Goal: Transaction & Acquisition: Purchase product/service

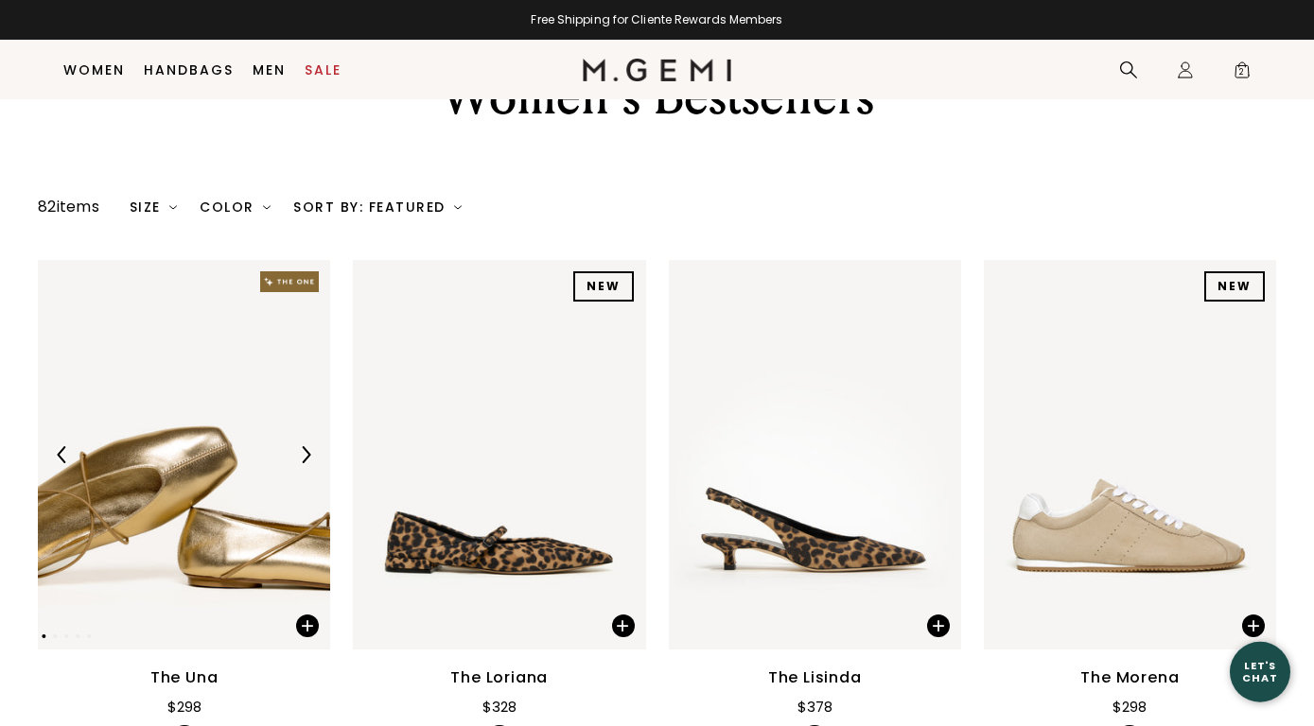
scroll to position [113, 0]
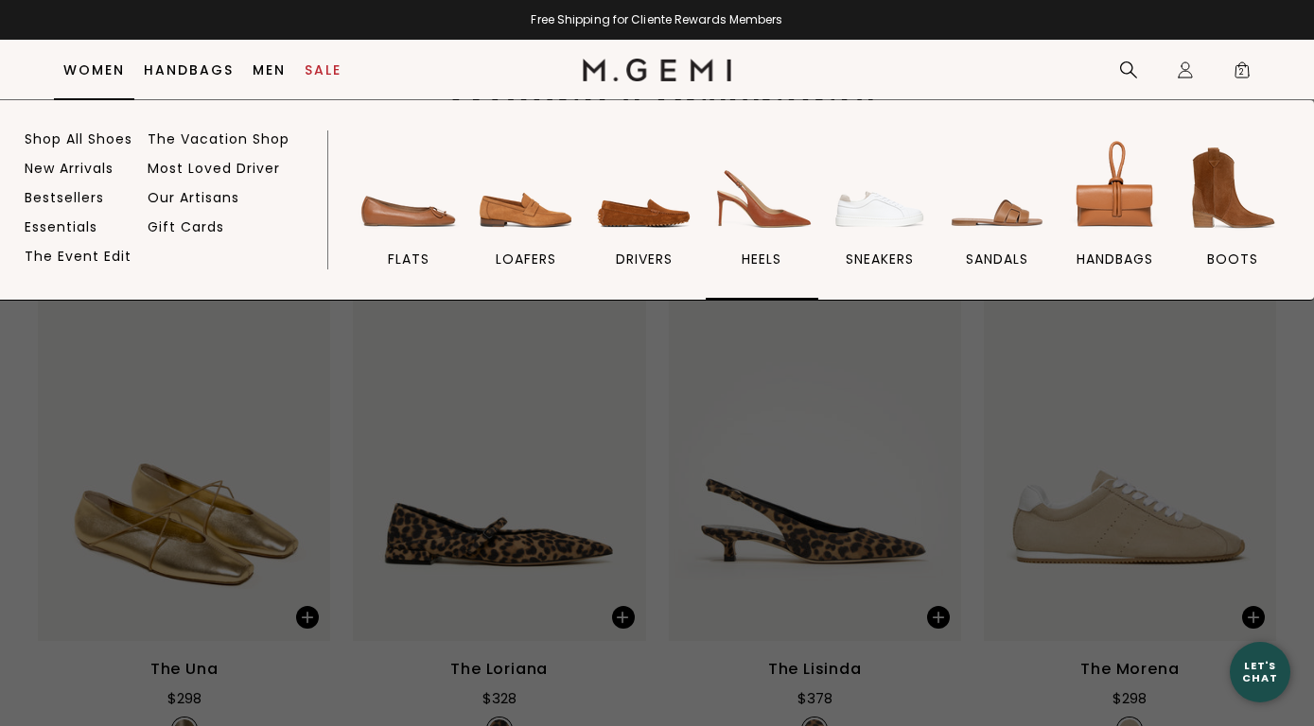
click at [777, 224] on img at bounding box center [761, 188] width 106 height 106
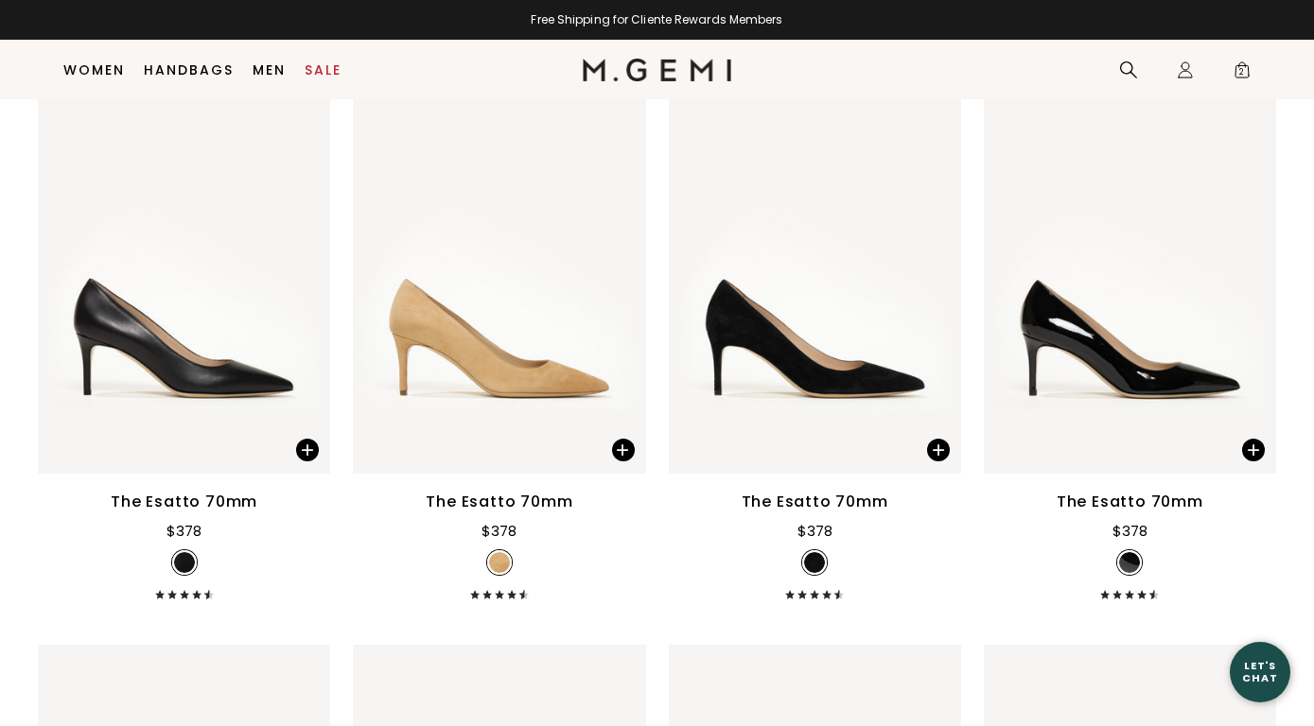
scroll to position [4250, 0]
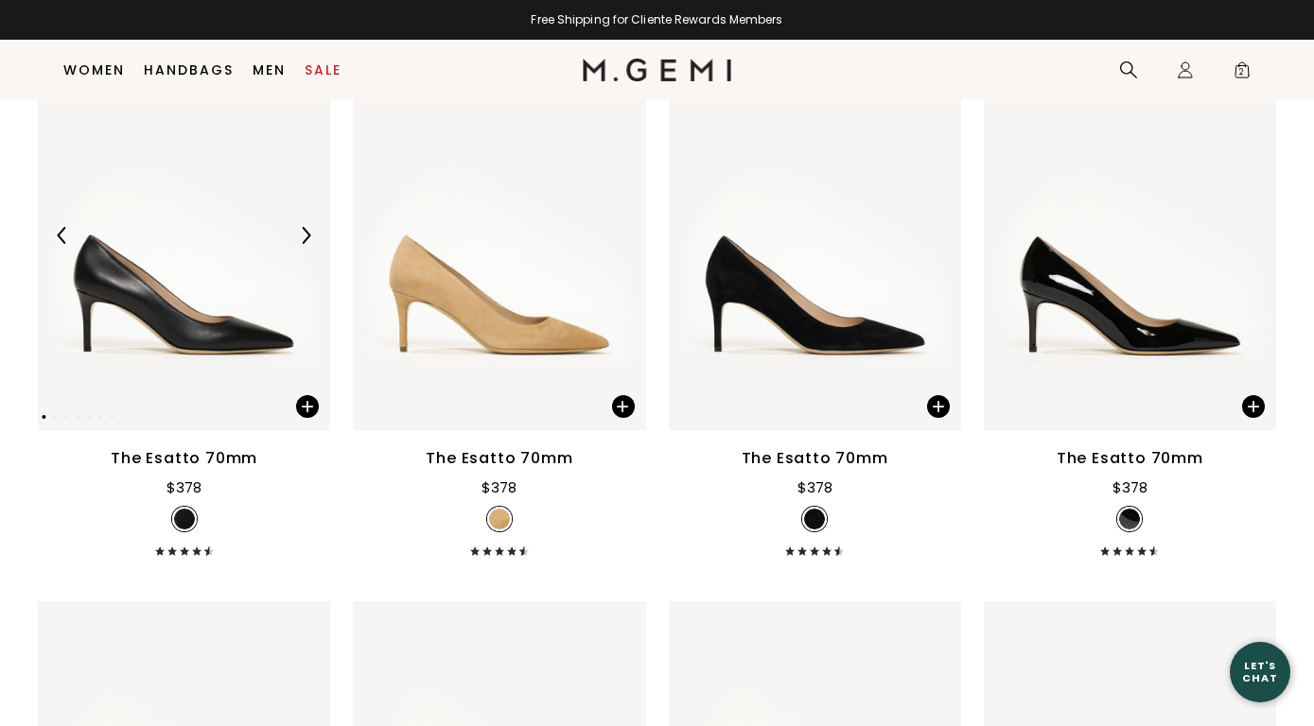
click at [206, 328] on img at bounding box center [184, 236] width 292 height 390
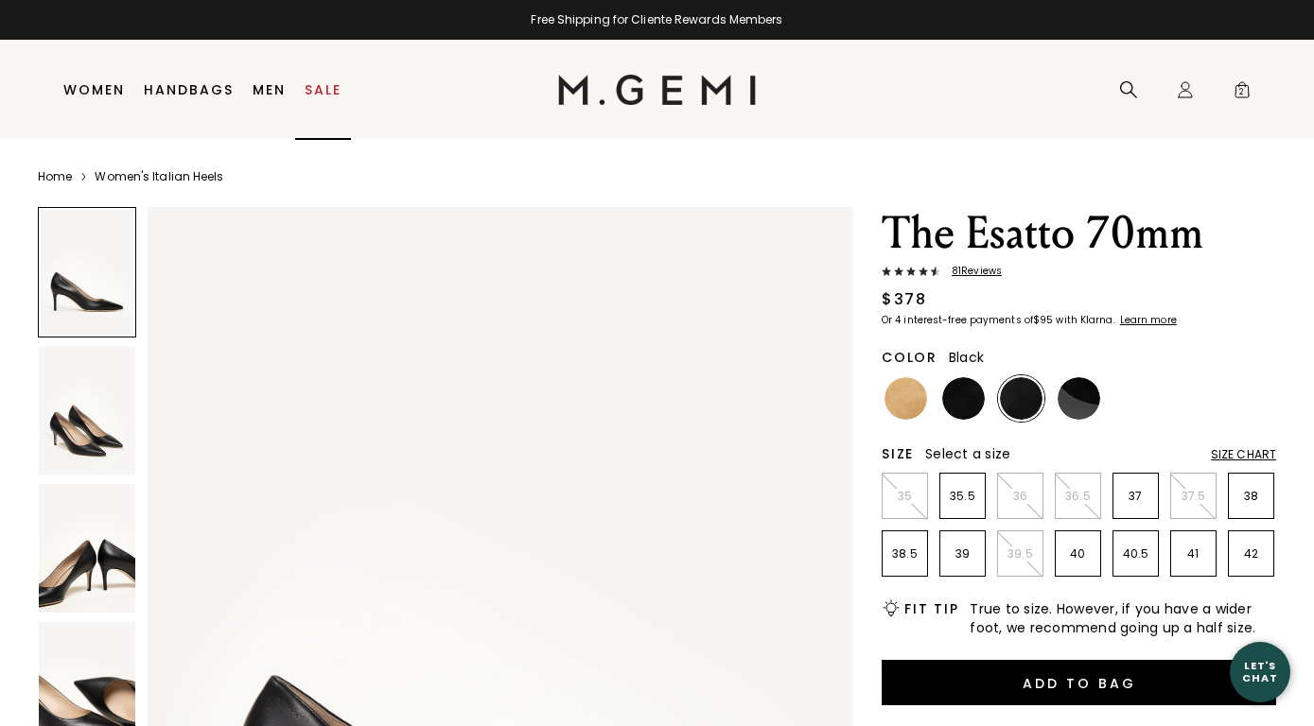
click at [323, 94] on link "Sale" at bounding box center [323, 89] width 37 height 15
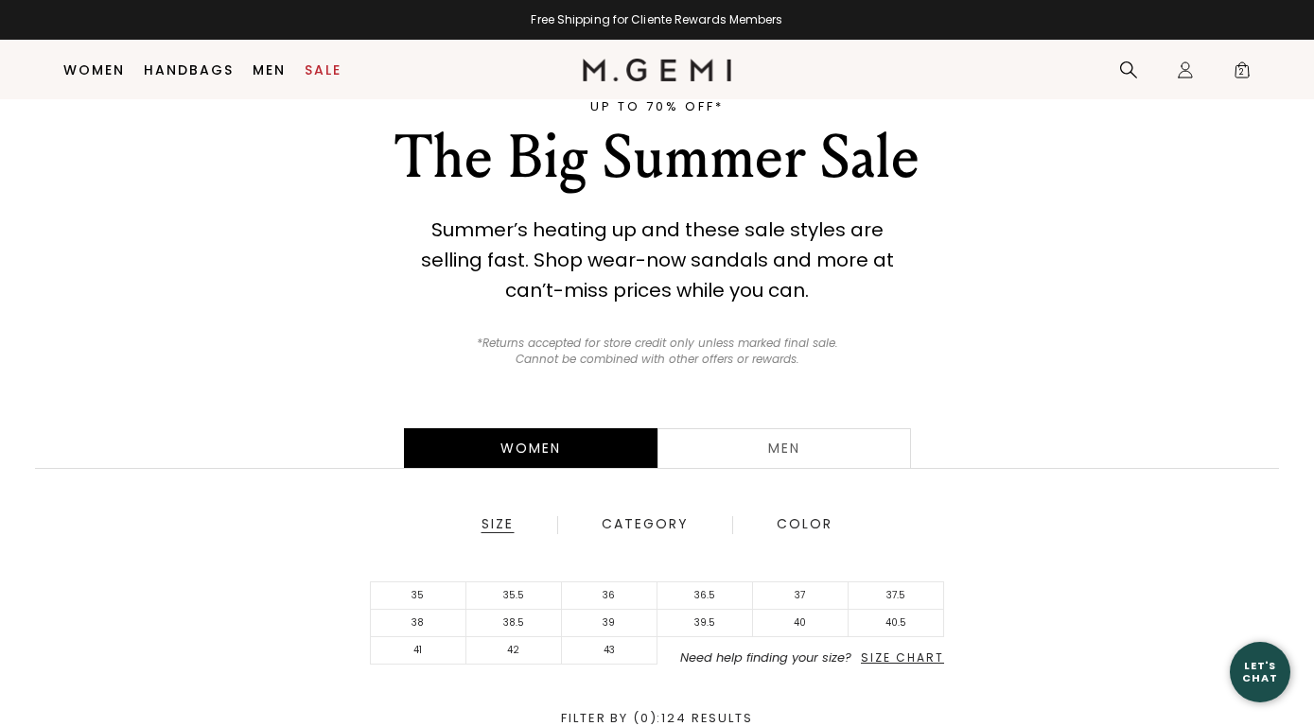
scroll to position [62, 0]
click at [889, 590] on li "37.5" at bounding box center [896, 596] width 96 height 27
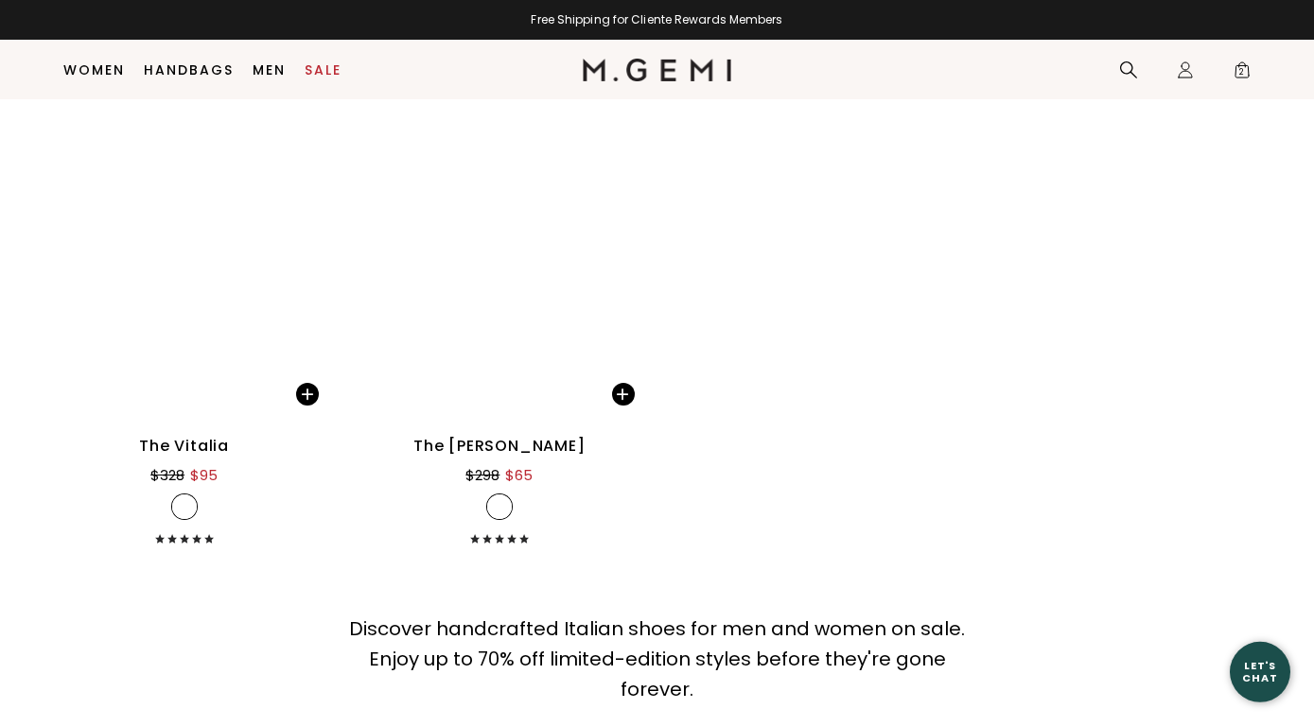
scroll to position [12678, 0]
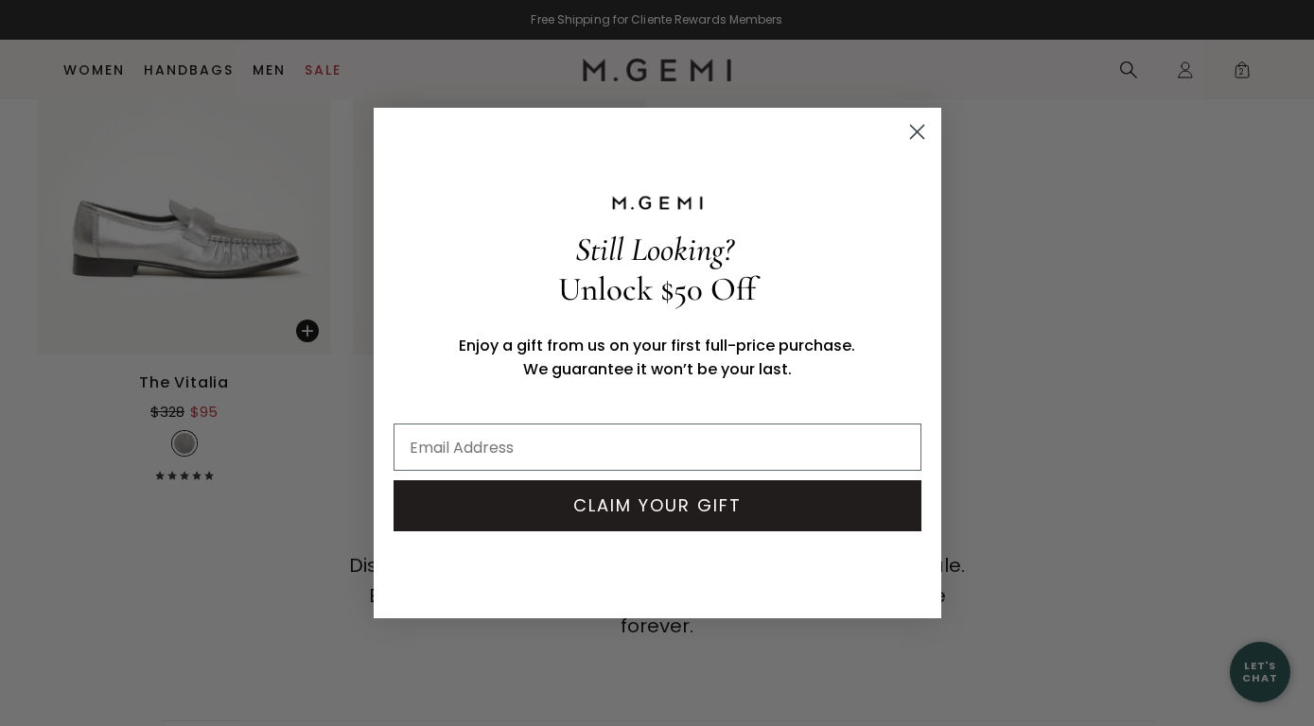
click at [914, 136] on icon "Close dialog" at bounding box center [916, 132] width 13 height 13
